Goal: Task Accomplishment & Management: Manage account settings

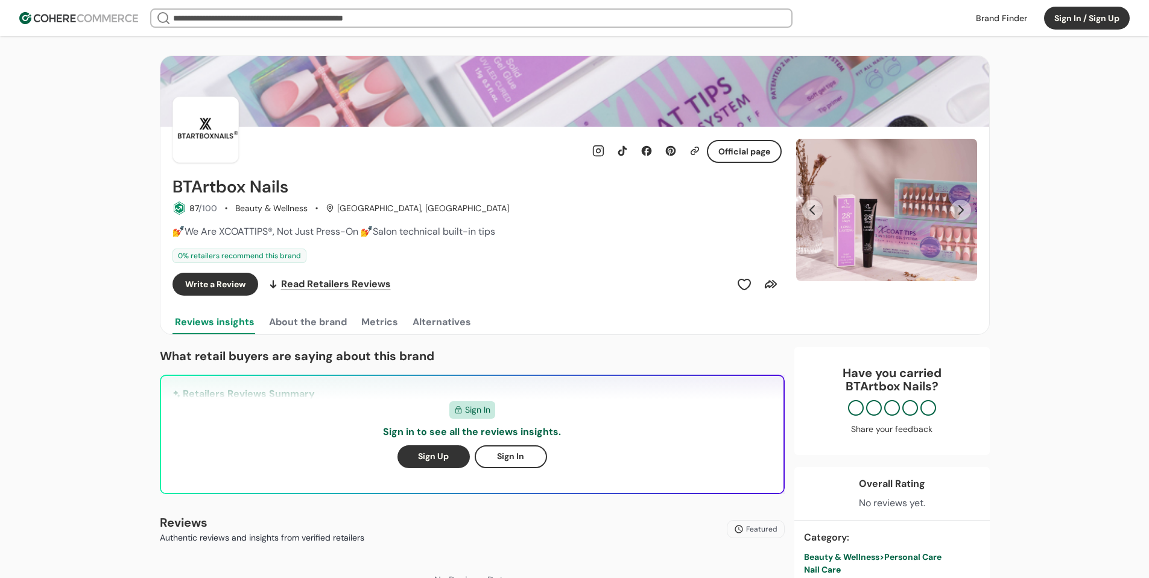
click at [1085, 12] on button "Sign In / Sign Up" at bounding box center [1087, 18] width 86 height 23
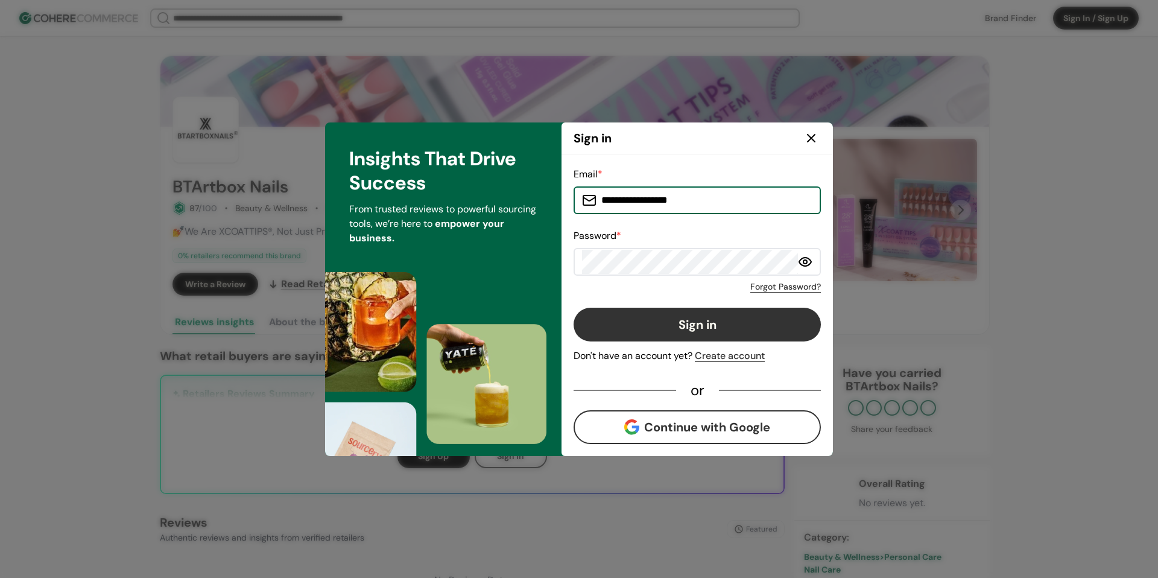
click at [664, 198] on input "**********" at bounding box center [705, 200] width 216 height 24
type input "*"
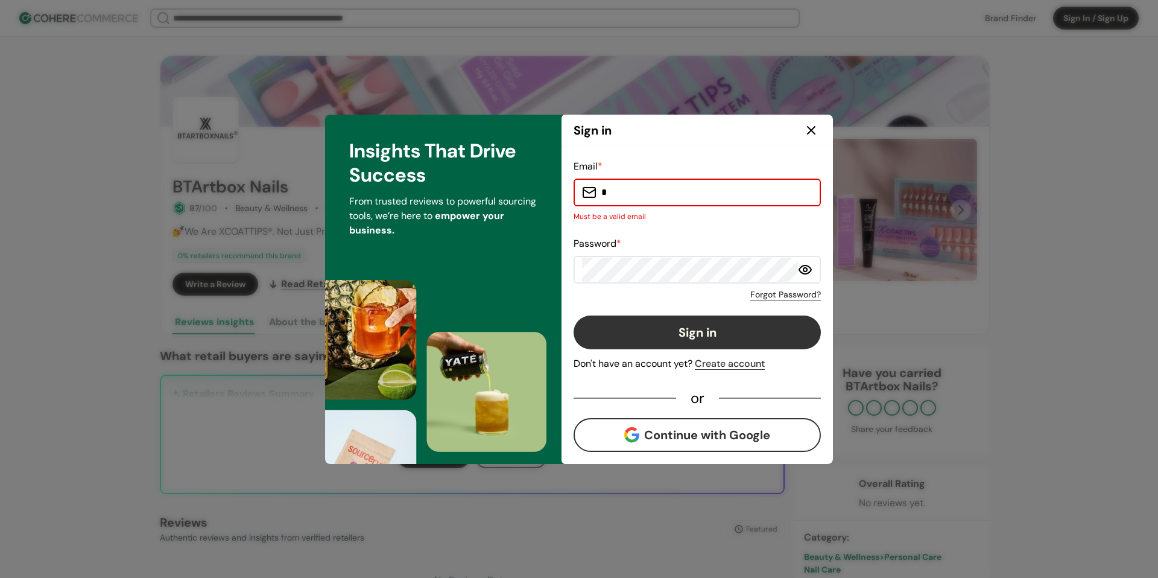
type input "**********"
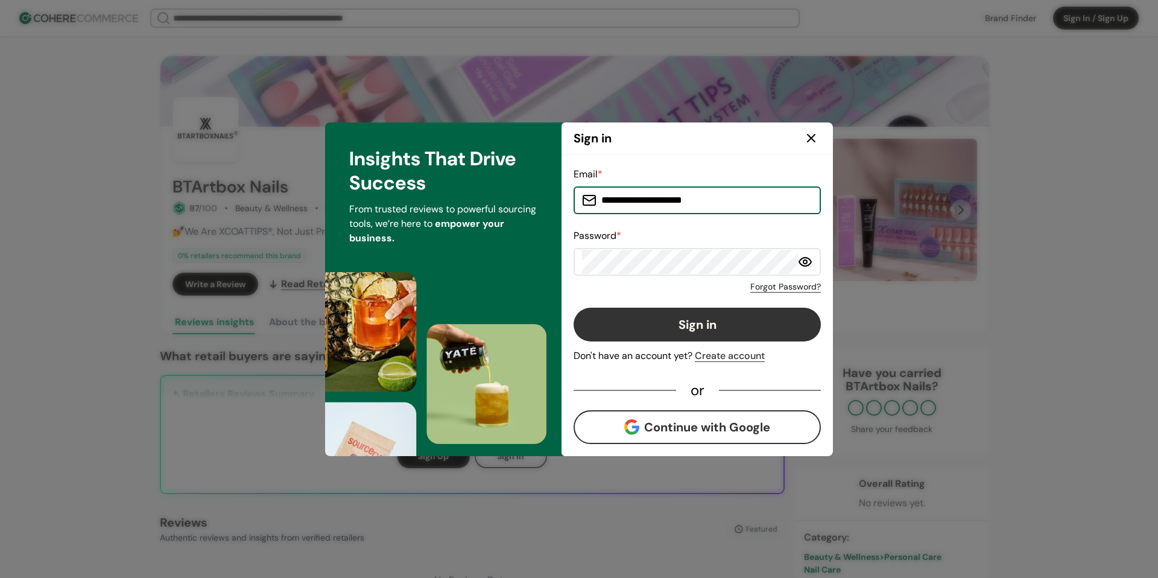
click at [727, 331] on button "Sign in" at bounding box center [697, 325] width 247 height 34
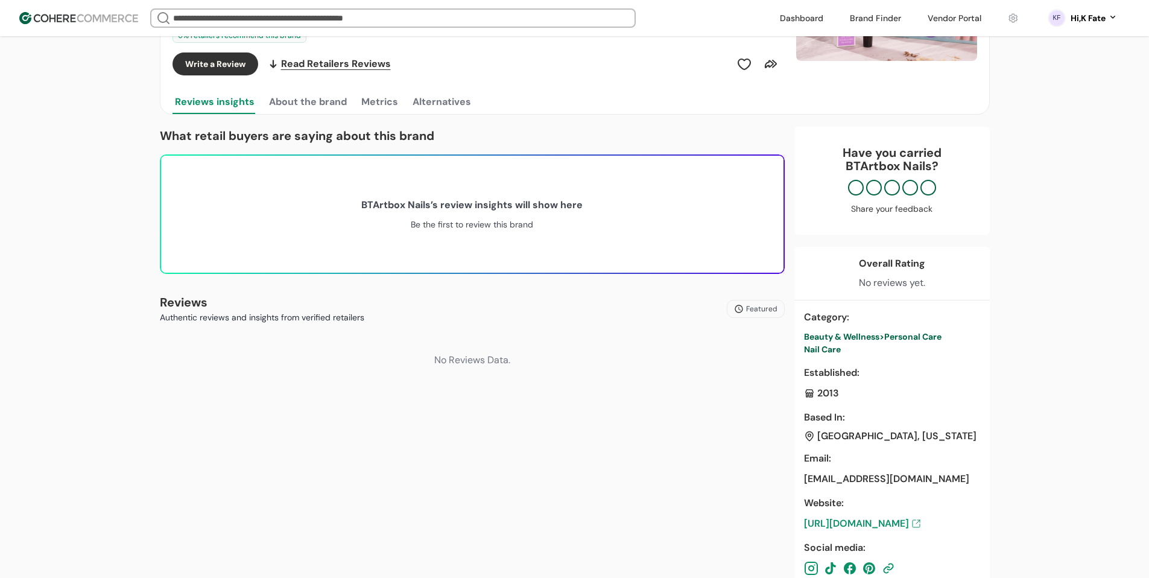
scroll to position [121, 0]
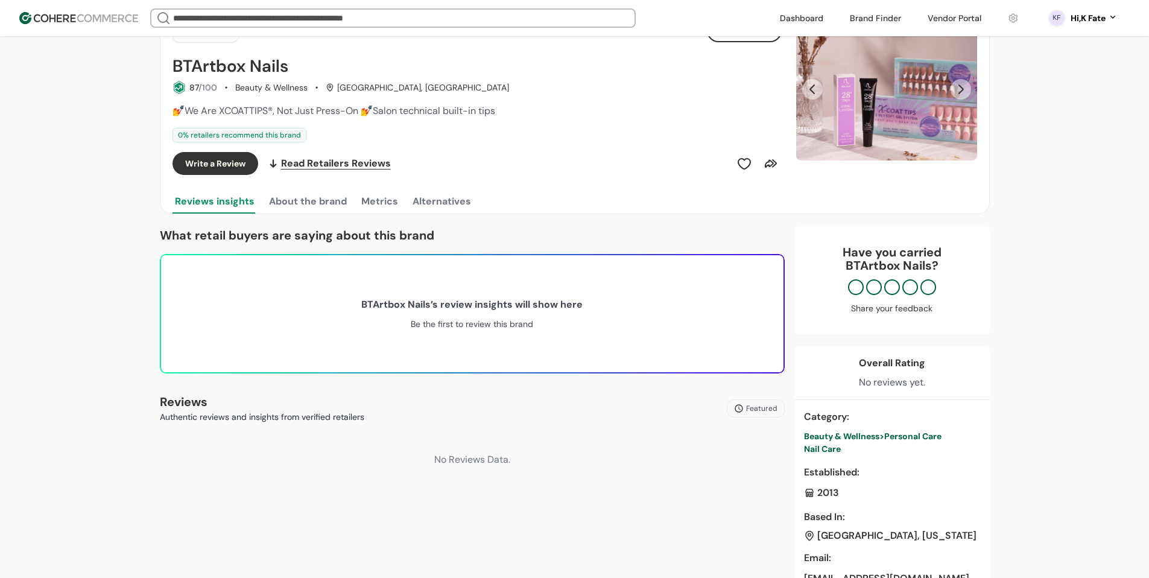
click at [325, 212] on button "About the brand" at bounding box center [308, 201] width 83 height 24
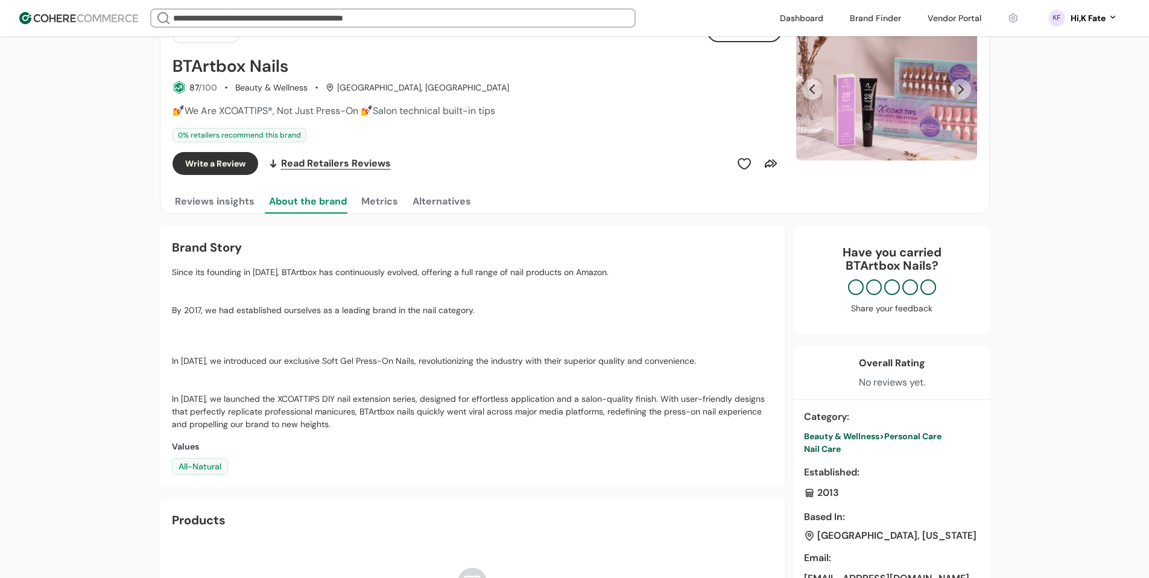
click at [217, 207] on button "Reviews insights" at bounding box center [215, 201] width 84 height 24
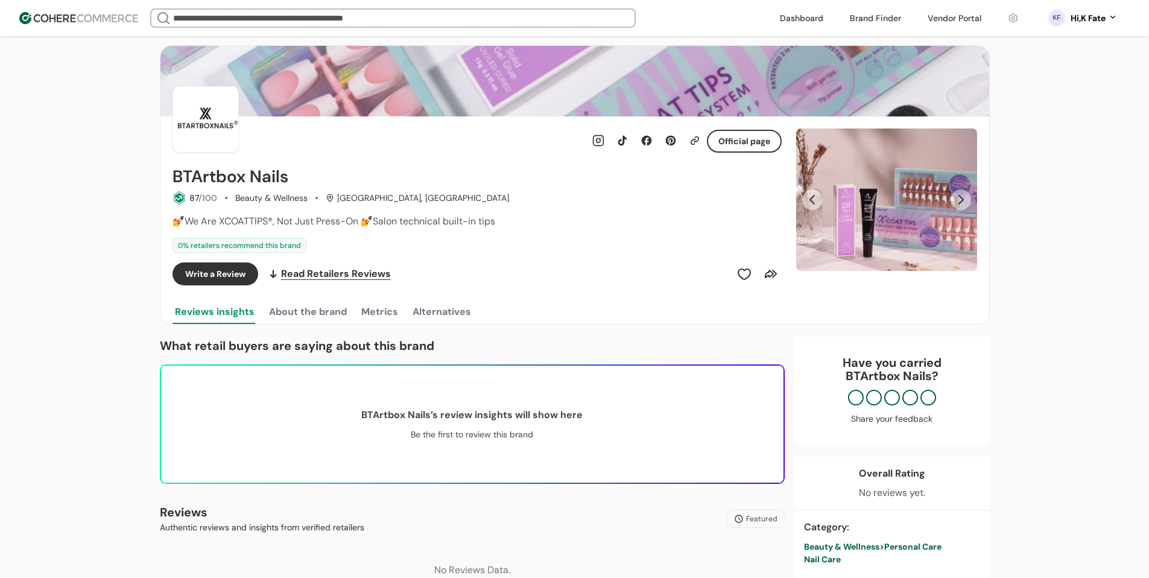
scroll to position [0, 0]
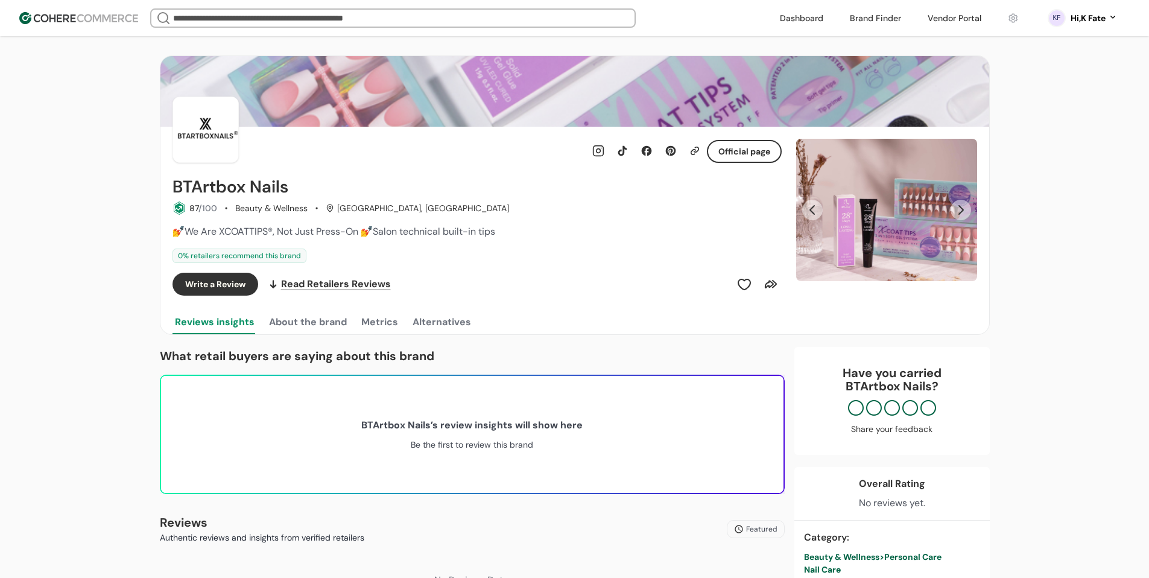
click at [241, 334] on div at bounding box center [214, 333] width 83 height 1
click at [291, 331] on button "About the brand" at bounding box center [308, 322] width 83 height 24
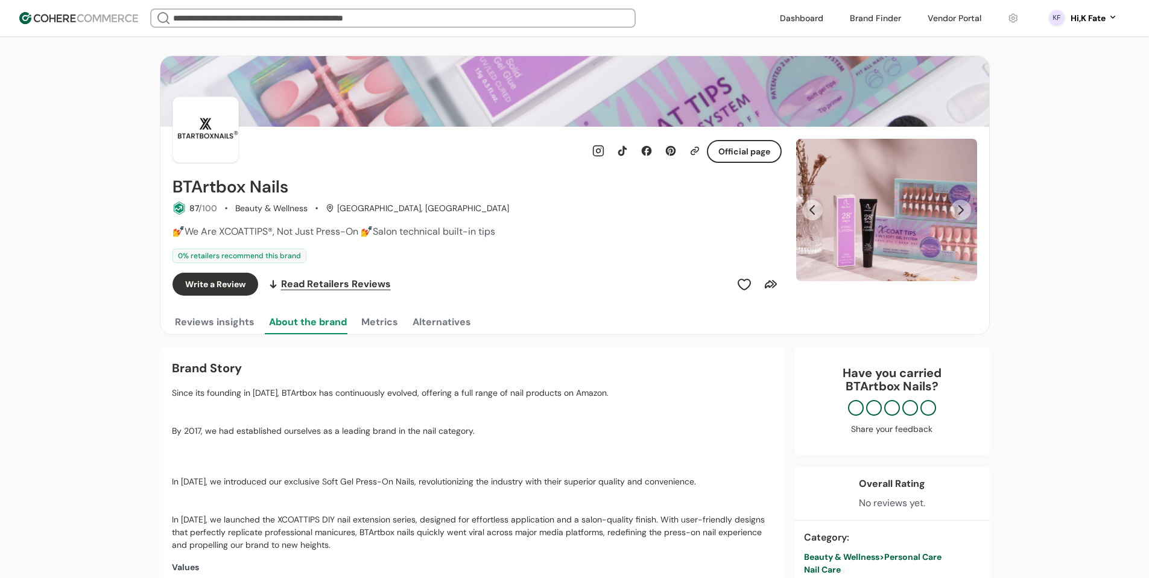
click at [206, 332] on button "Reviews insights" at bounding box center [215, 322] width 84 height 24
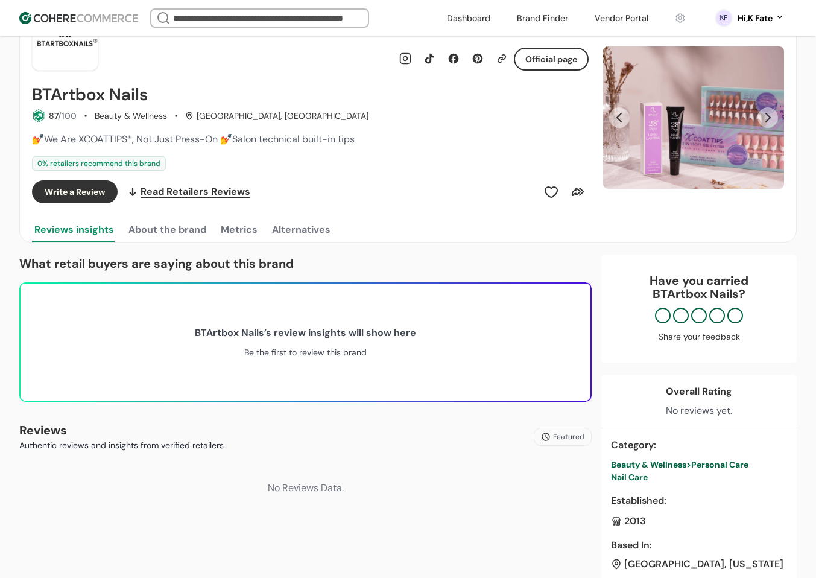
scroll to position [60, 0]
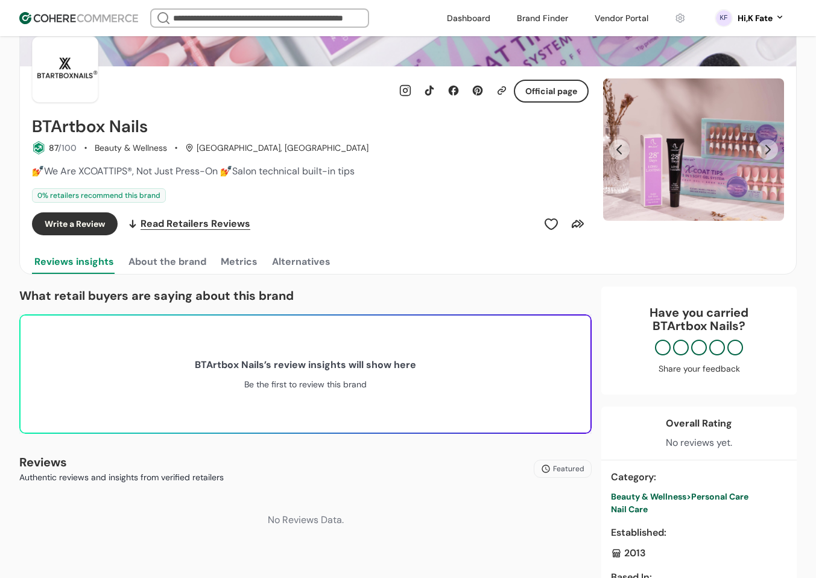
click at [186, 273] on button "About the brand" at bounding box center [167, 262] width 83 height 24
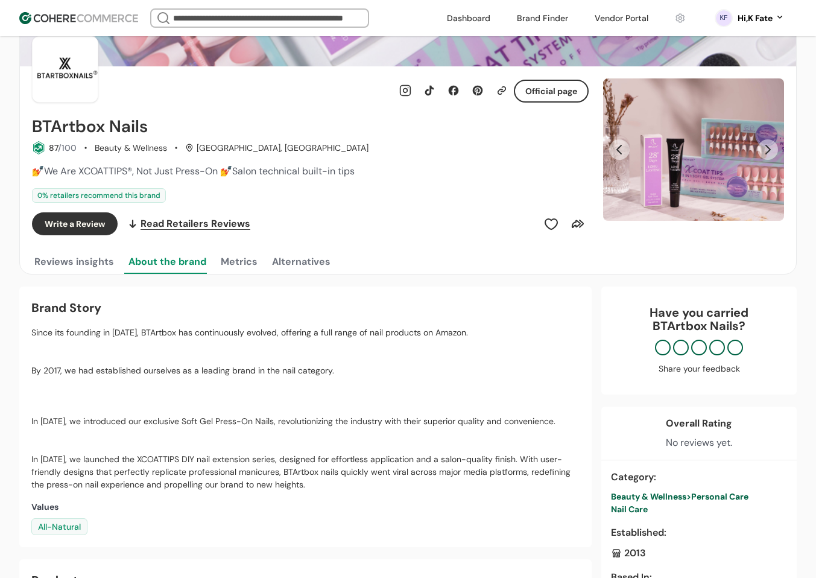
click at [106, 268] on button "Reviews insights" at bounding box center [74, 262] width 84 height 24
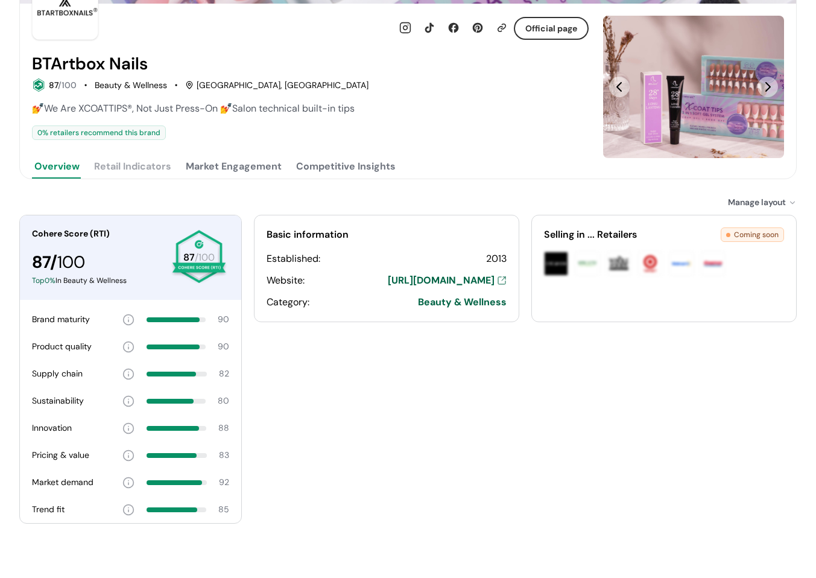
scroll to position [148, 0]
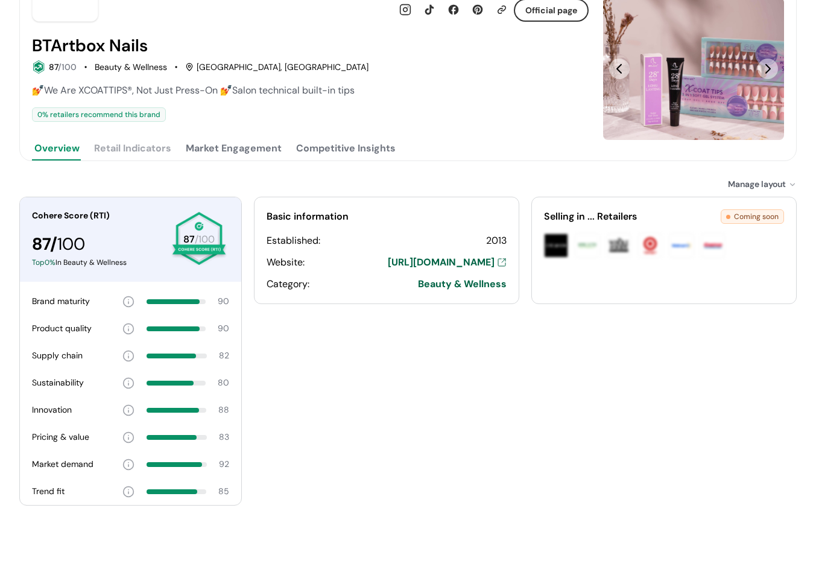
click at [224, 160] on button "Market Engagement" at bounding box center [233, 148] width 101 height 24
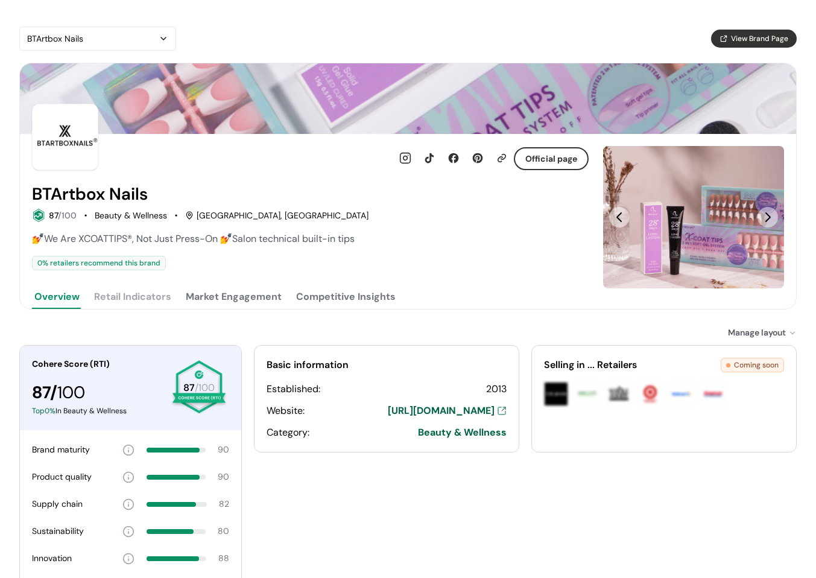
click at [468, 39] on div "BTArtbox Nails View Brand Page" at bounding box center [408, 39] width 778 height 24
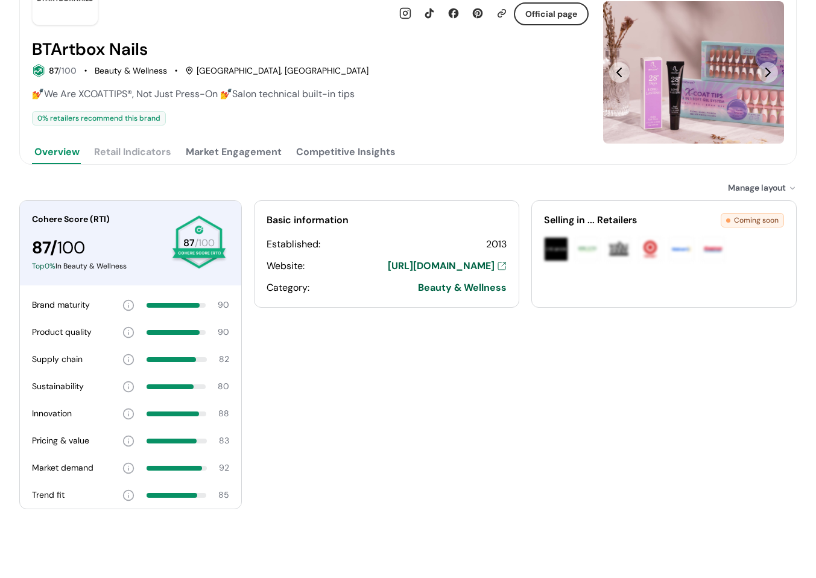
scroll to position [148, 0]
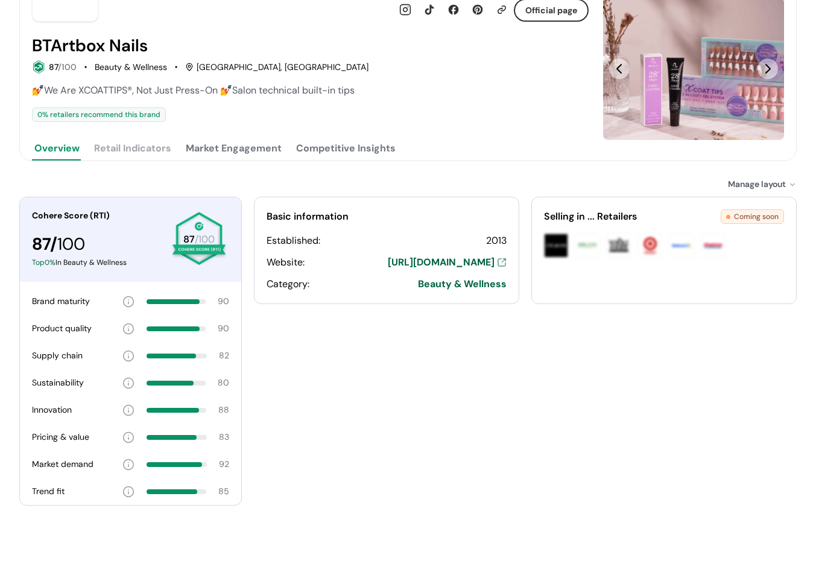
click at [249, 155] on button "Market Engagement" at bounding box center [233, 148] width 101 height 24
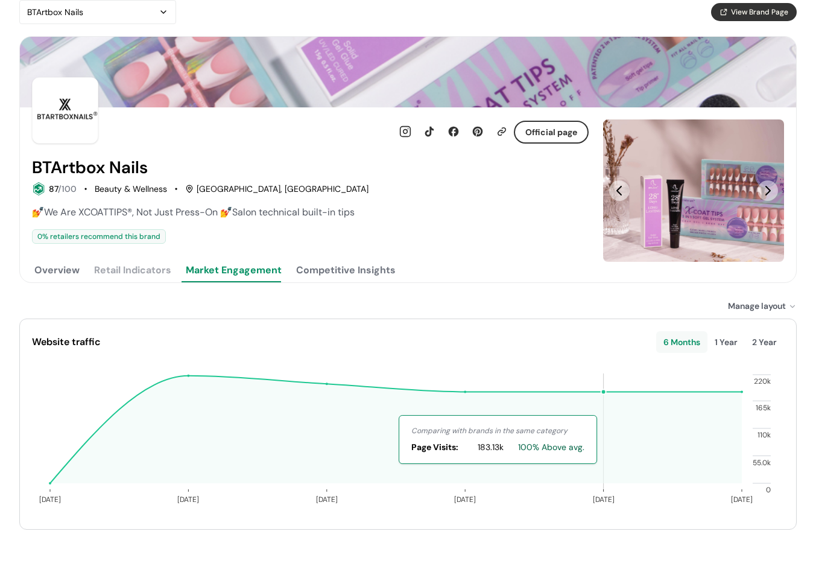
scroll to position [125, 0]
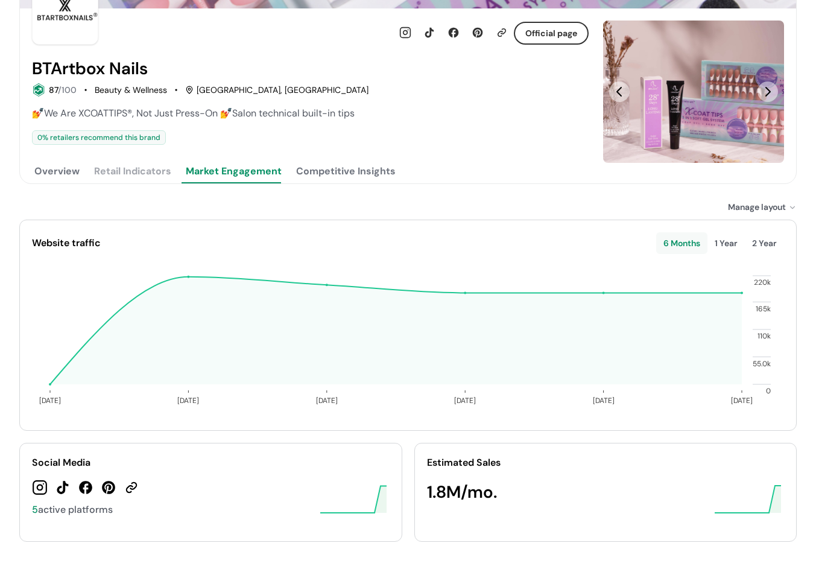
click at [341, 166] on button "Competitive Insights" at bounding box center [346, 171] width 104 height 24
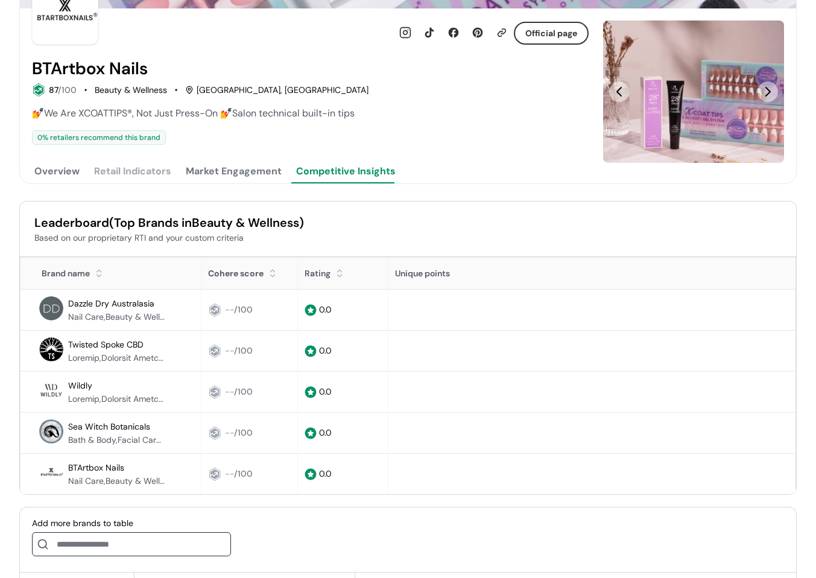
click at [261, 172] on button "Market Engagement" at bounding box center [233, 171] width 101 height 24
